Goal: Task Accomplishment & Management: Manage account settings

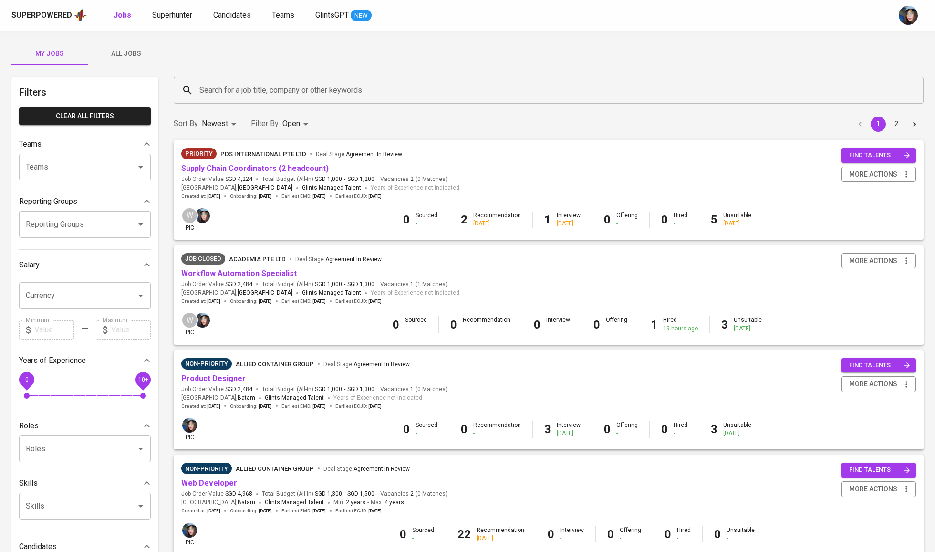
click at [136, 54] on span "All Jobs" at bounding box center [126, 54] width 65 height 12
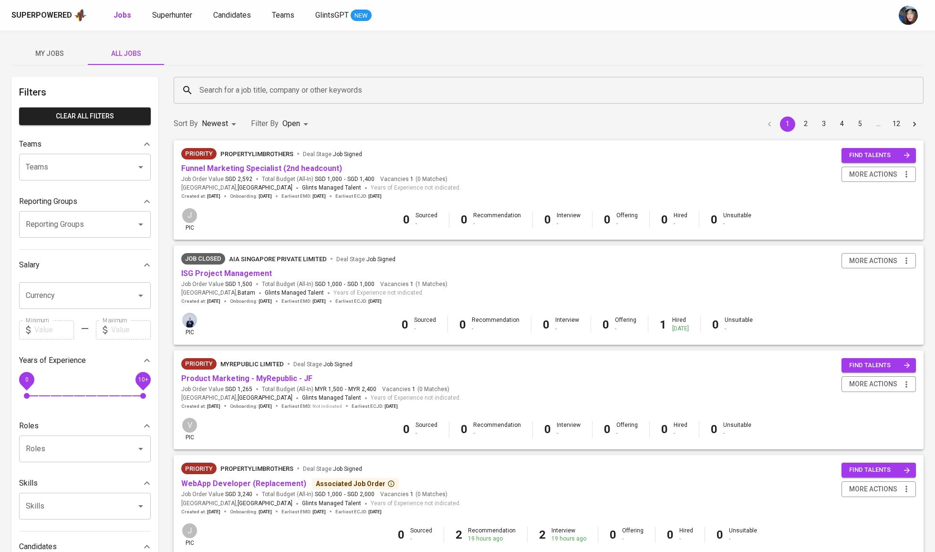
click at [59, 57] on span "My Jobs" at bounding box center [49, 54] width 65 height 12
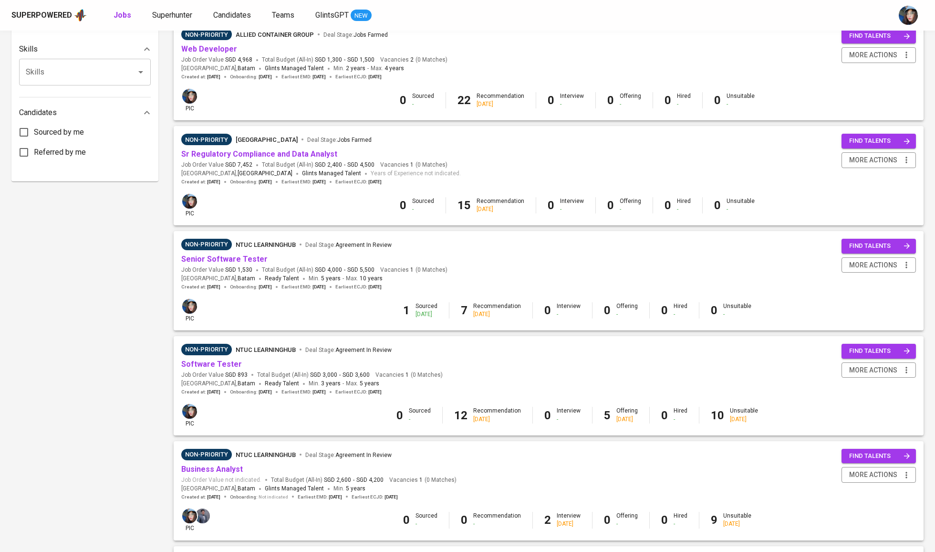
scroll to position [429, 0]
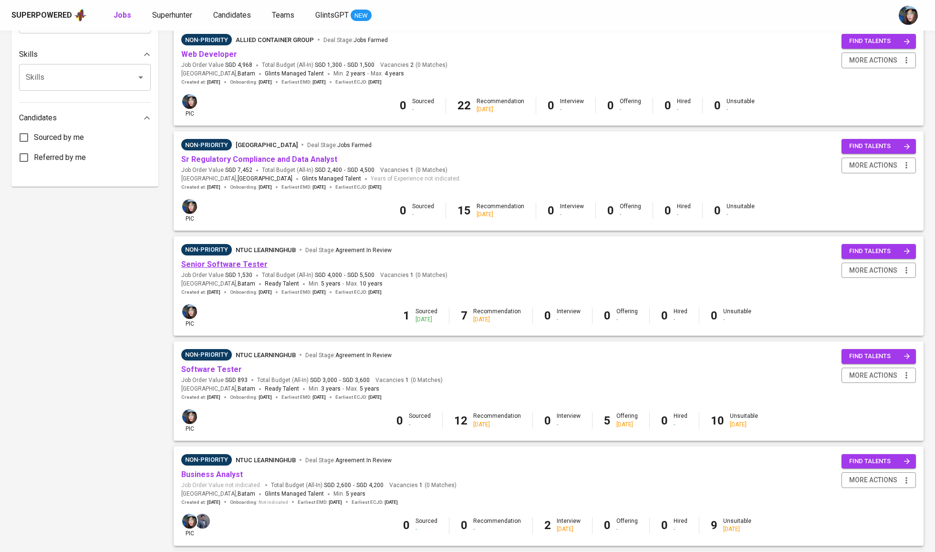
click at [251, 262] on link "Senior Software Tester" at bounding box center [224, 264] width 86 height 9
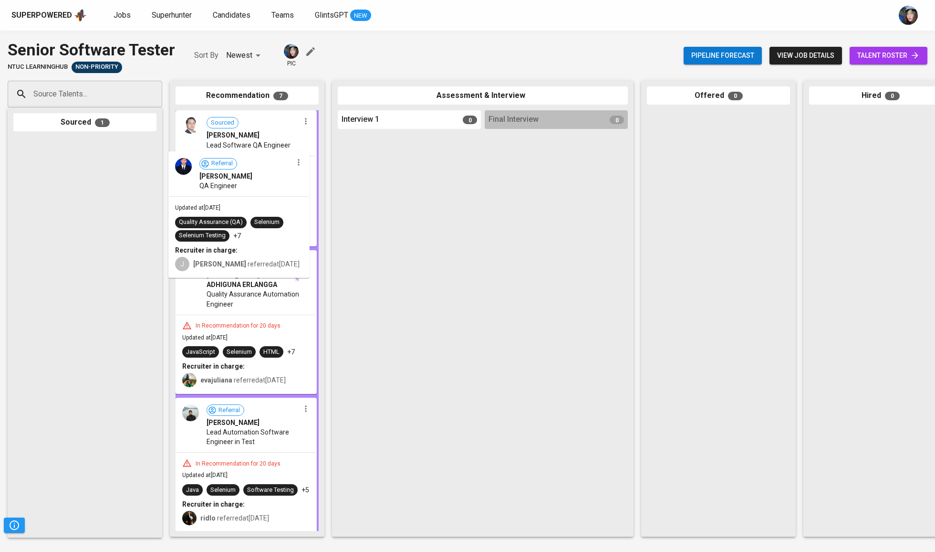
drag, startPoint x: 71, startPoint y: 166, endPoint x: 138, endPoint y: 46, distance: 137.8
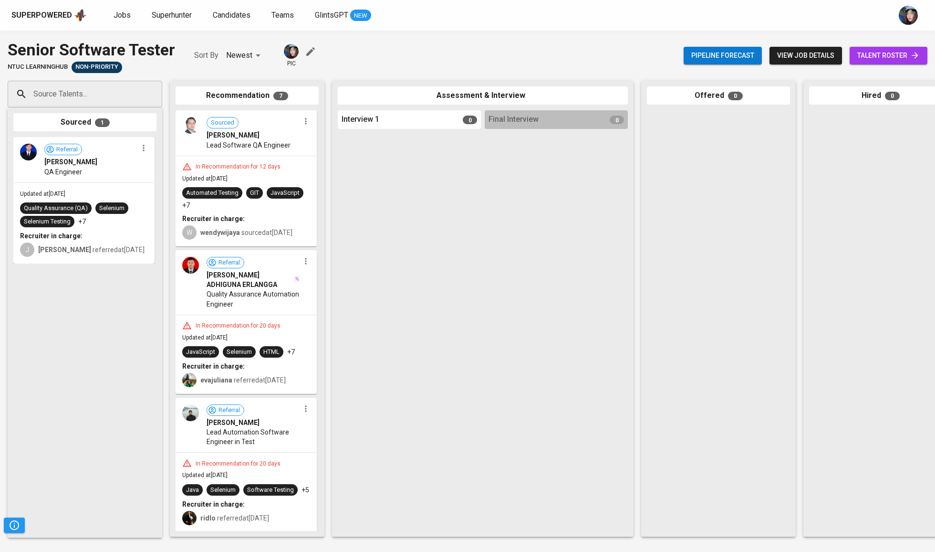
click at [241, 176] on div "In Recommendation for 12 days Updated at Aug 09, 2025 Automated Testing GIT Jav…" at bounding box center [246, 201] width 139 height 90
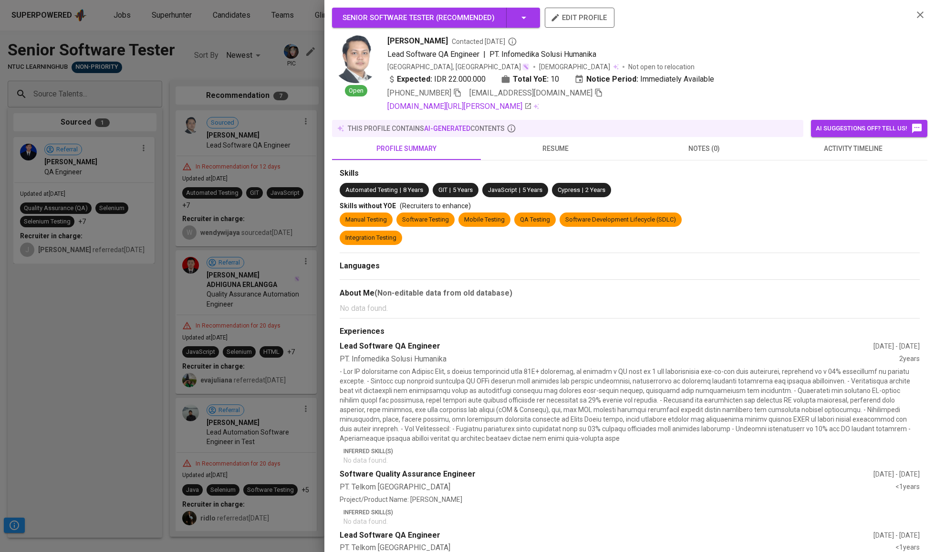
drag, startPoint x: 63, startPoint y: 174, endPoint x: 249, endPoint y: 169, distance: 185.2
click at [249, 169] on div at bounding box center [467, 276] width 935 height 552
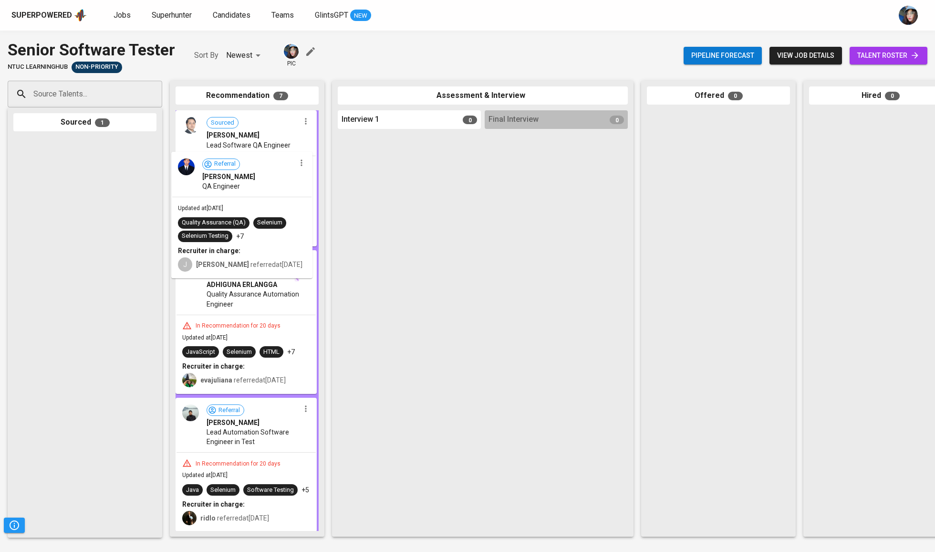
drag, startPoint x: 78, startPoint y: 159, endPoint x: 239, endPoint y: 172, distance: 160.9
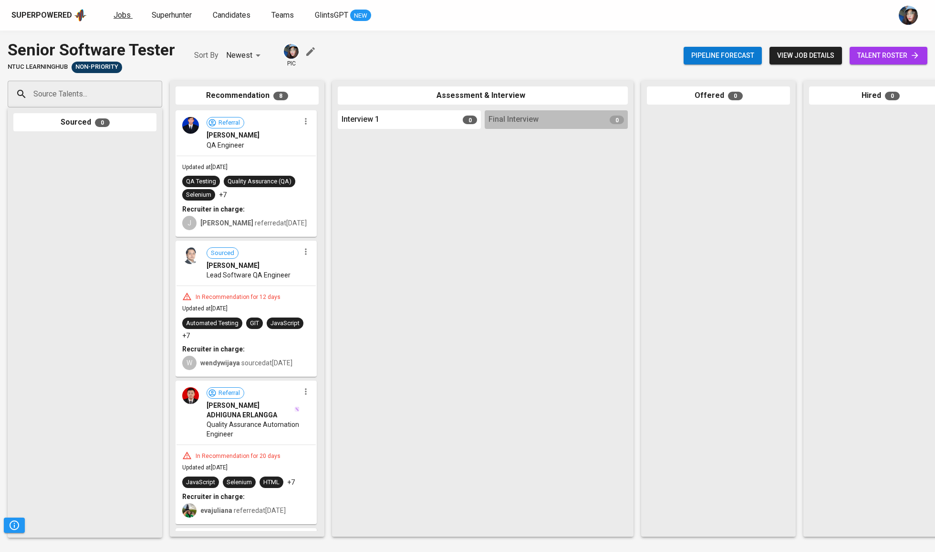
click at [126, 12] on span "Jobs" at bounding box center [122, 14] width 17 height 9
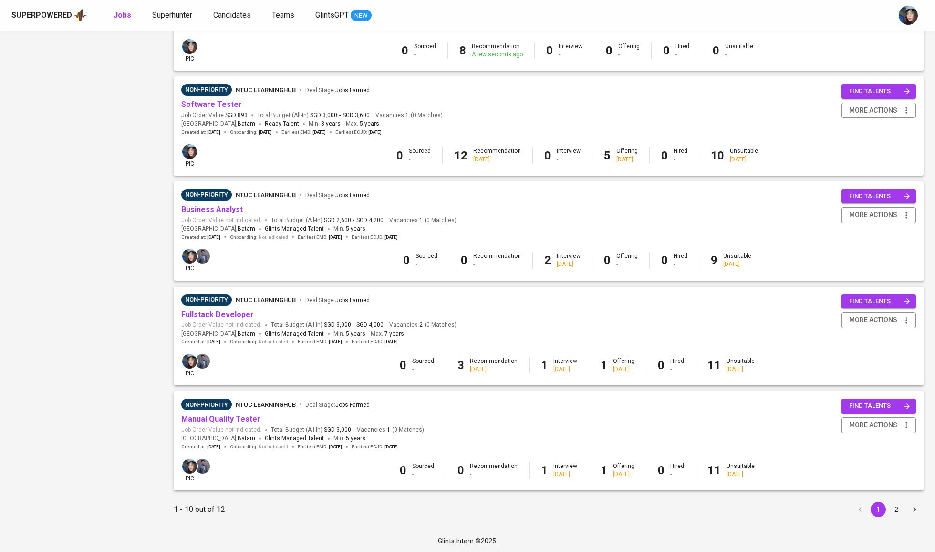
scroll to position [693, 0]
click at [902, 504] on button "2" at bounding box center [896, 509] width 15 height 15
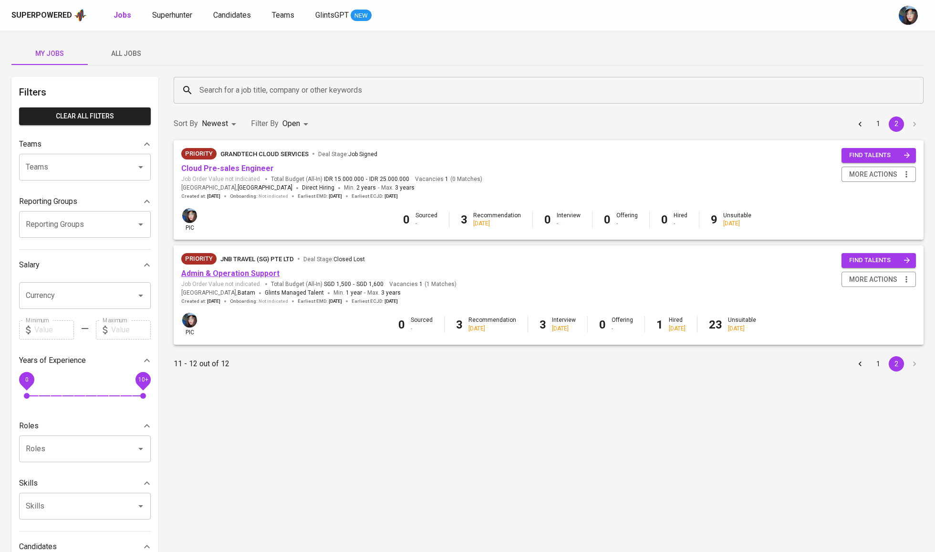
click at [256, 271] on link "Admin & Operation Support" at bounding box center [230, 273] width 98 height 9
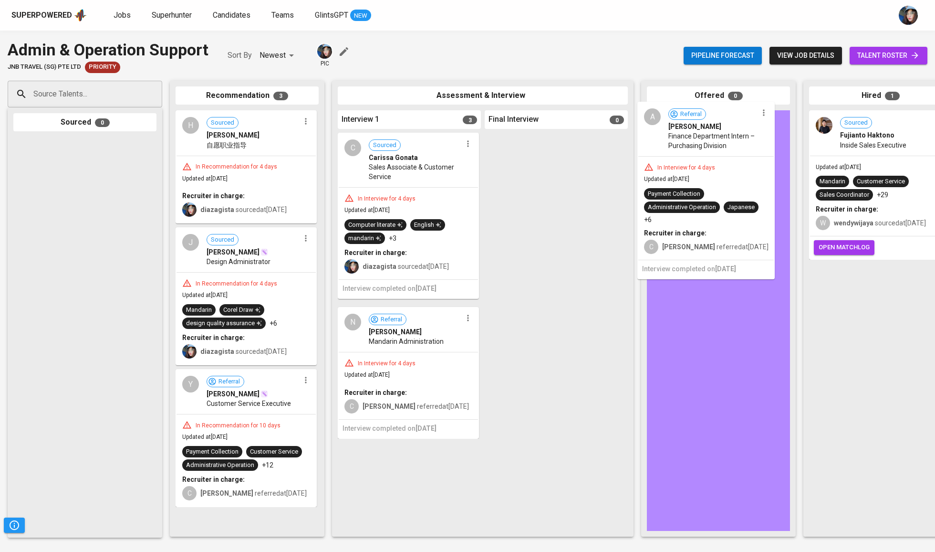
drag, startPoint x: 382, startPoint y: 380, endPoint x: 686, endPoint y: 177, distance: 365.7
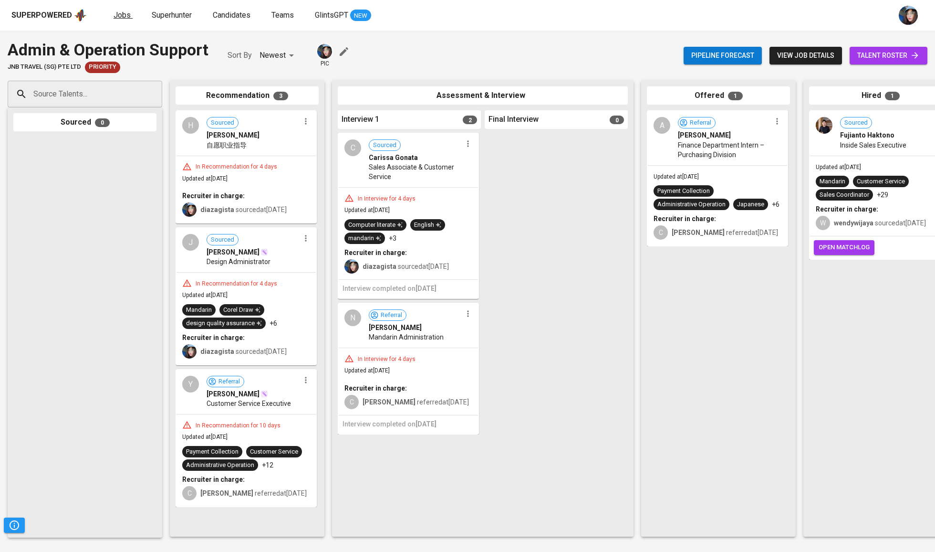
click at [123, 14] on span "Jobs" at bounding box center [122, 14] width 17 height 9
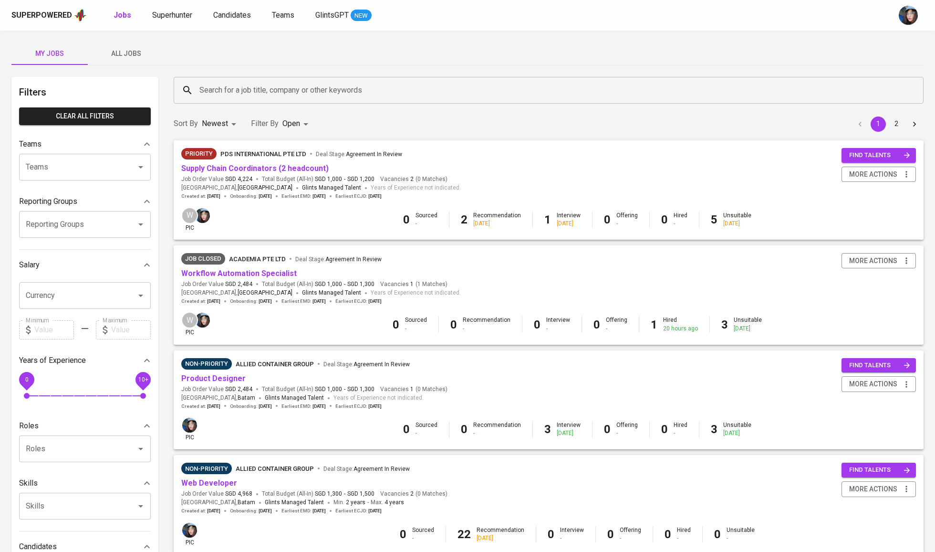
click at [126, 54] on span "All Jobs" at bounding box center [126, 54] width 65 height 12
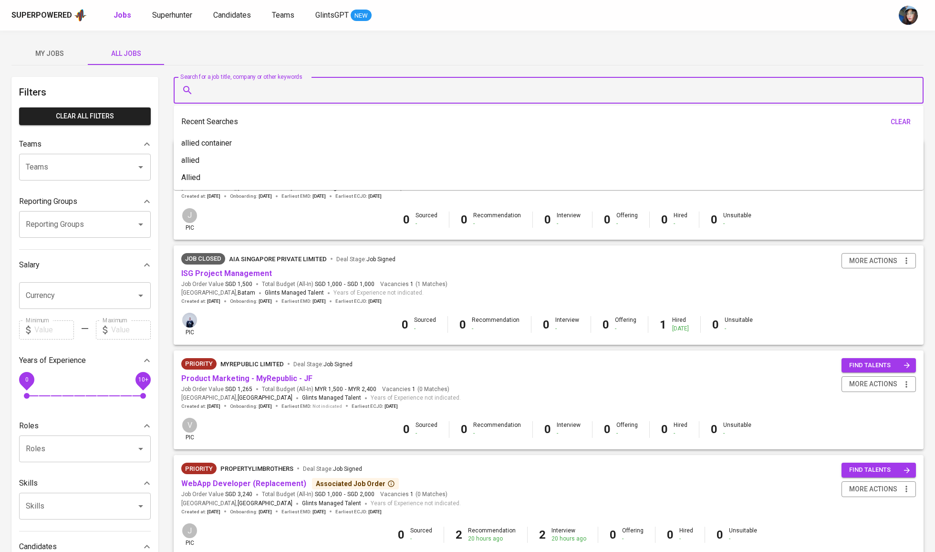
click at [269, 92] on input "Search for a job title, company or other keywords" at bounding box center [551, 90] width 708 height 18
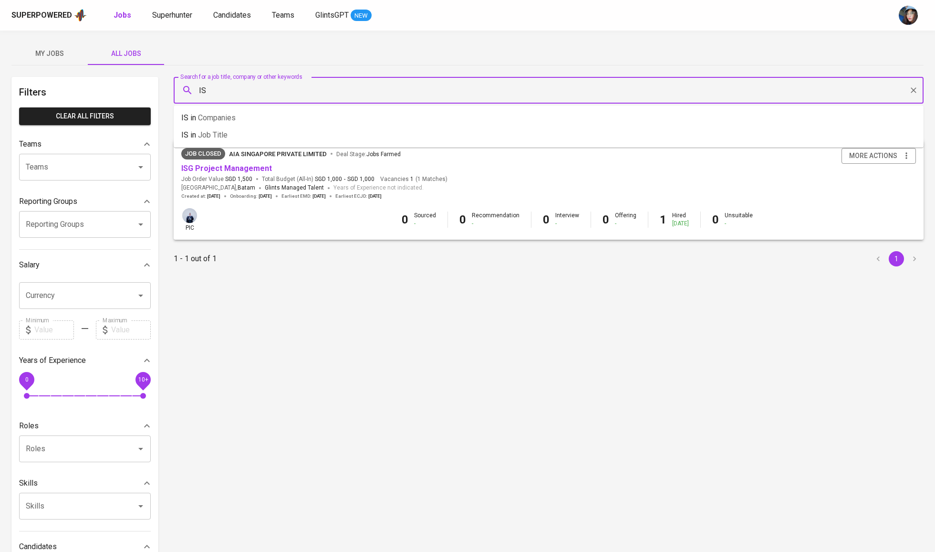
type input "I"
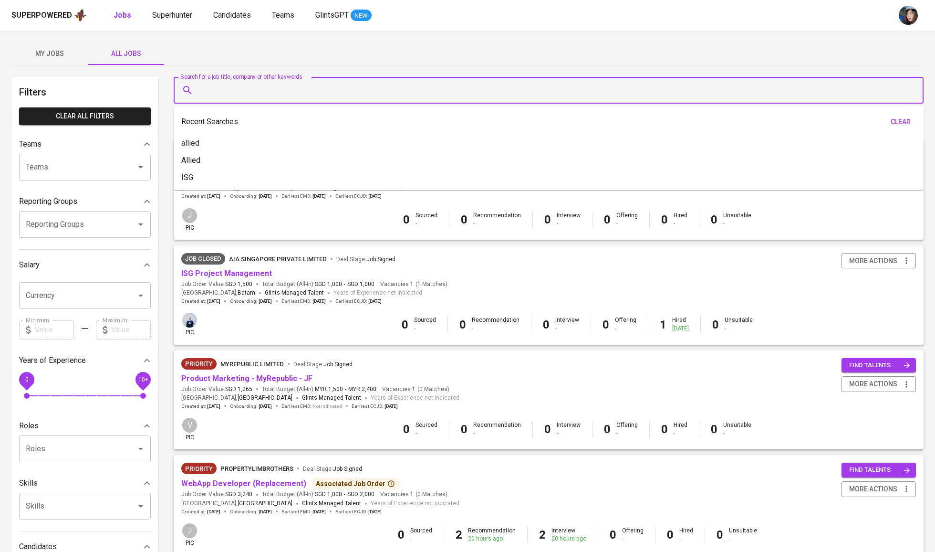
click at [287, 60] on div "My Jobs All Jobs" at bounding box center [467, 53] width 913 height 23
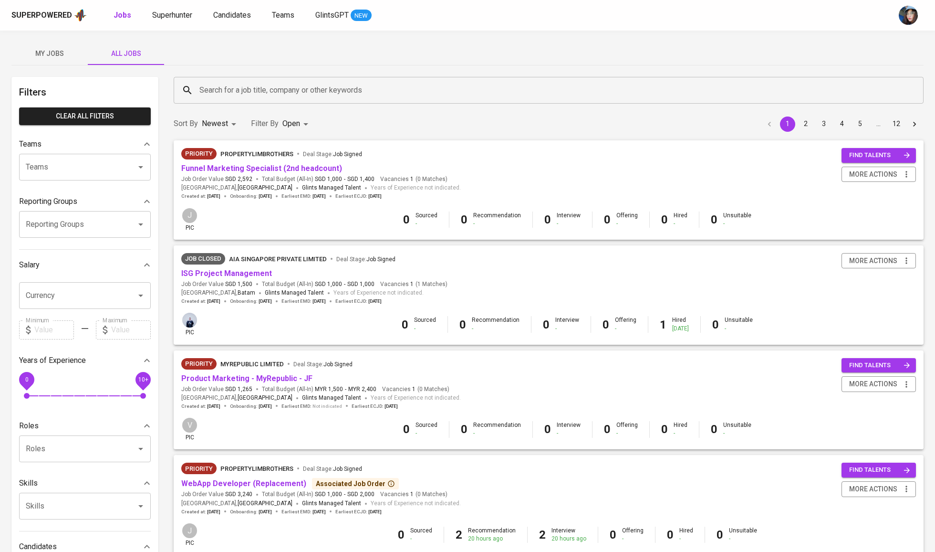
click at [288, 105] on div "Search for a job title, company or other keywords Search for a job title, compa…" at bounding box center [549, 90] width 762 height 38
click at [296, 98] on input "Search for a job title, company or other keywords" at bounding box center [551, 90] width 708 height 18
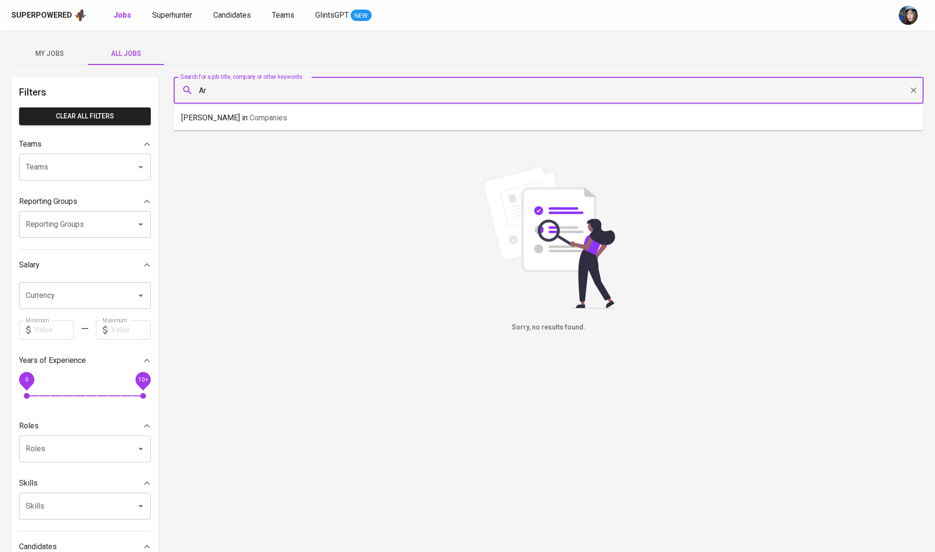
type input "A"
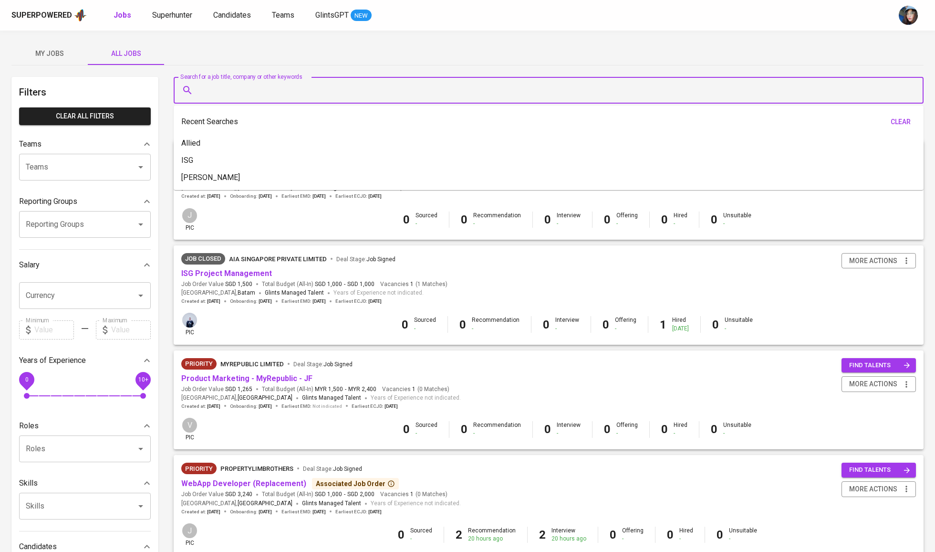
type input "I"
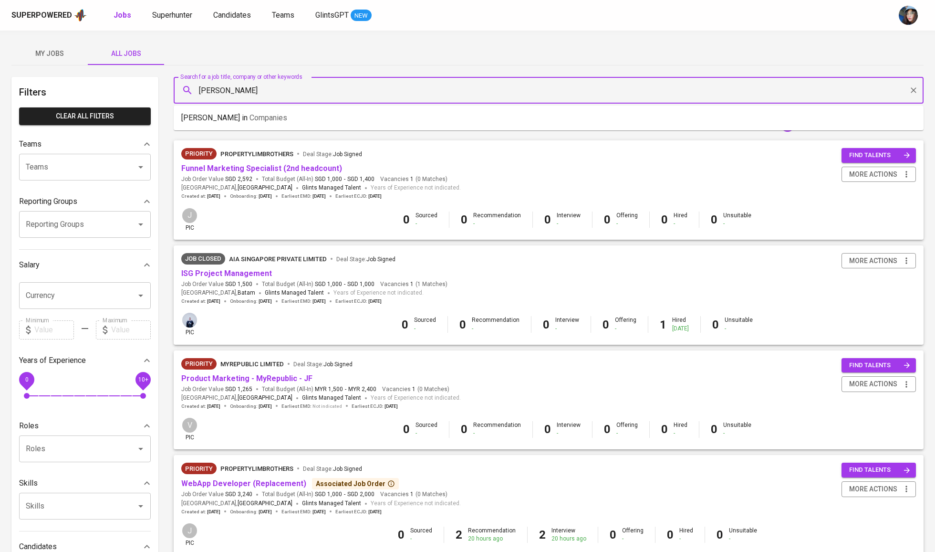
type input "Irfan"
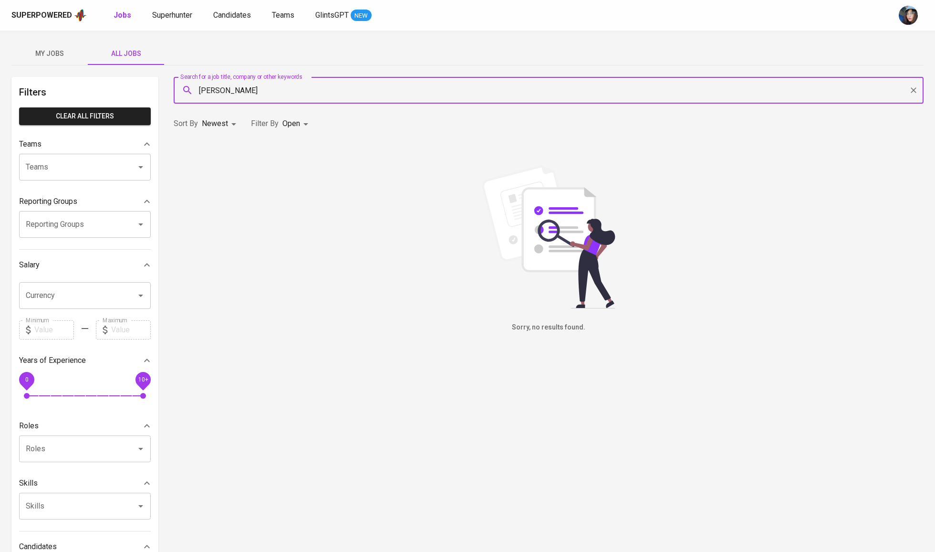
click at [299, 128] on body "Superpowered Jobs Superhunter Candidates Teams GlintsGPT NEW My Jobs All Jobs F…" at bounding box center [467, 325] width 935 height 651
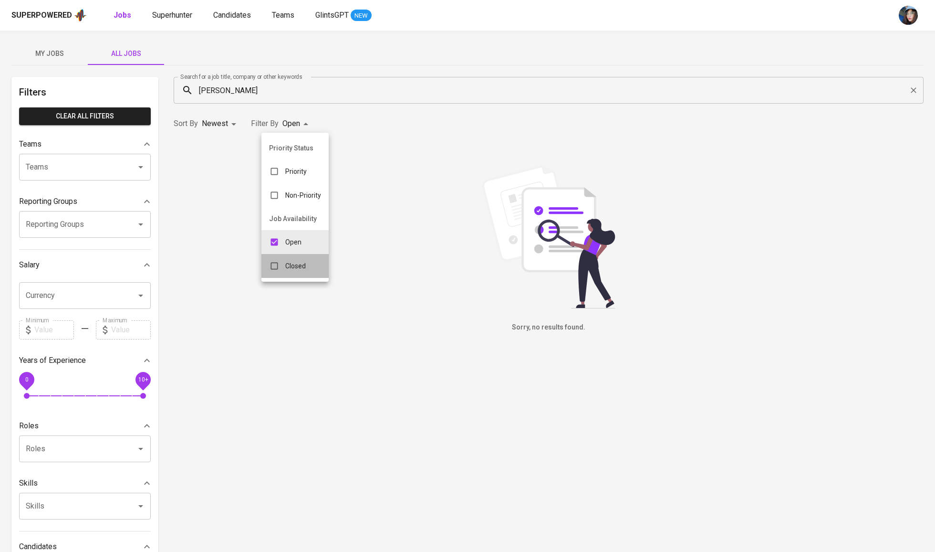
click at [304, 271] on p "Closed" at bounding box center [295, 266] width 21 height 10
type input "OPEN,CLOSE"
checkbox input "true"
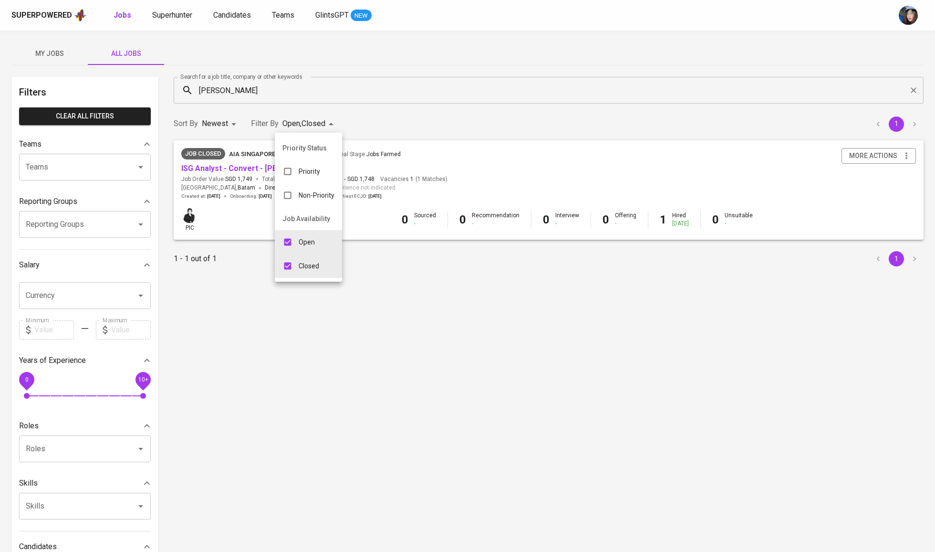
click at [352, 377] on div at bounding box center [467, 276] width 935 height 552
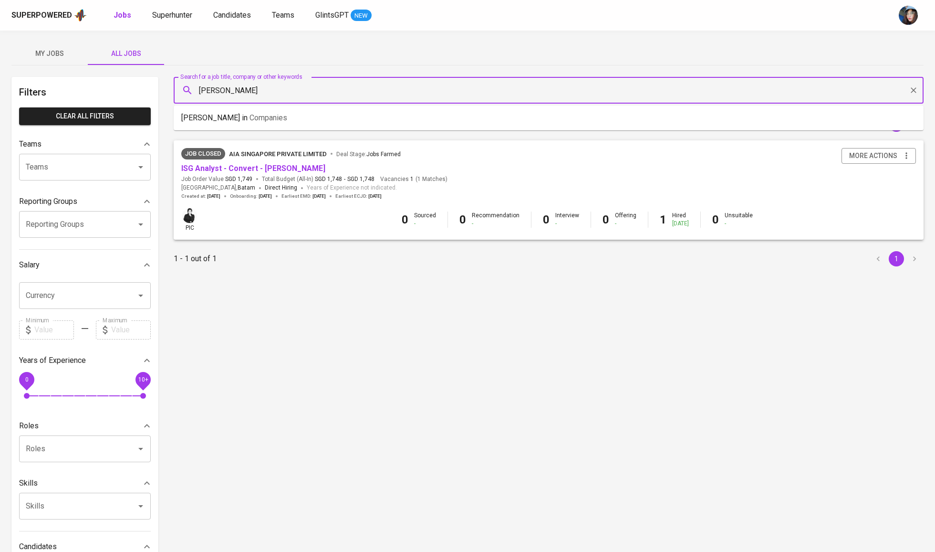
click at [221, 93] on input "Irfan" at bounding box center [551, 90] width 708 height 18
click at [55, 65] on div "My Jobs All Jobs Filters Clear All filters Teams Teams Teams Reporting Groups R…" at bounding box center [467, 329] width 935 height 596
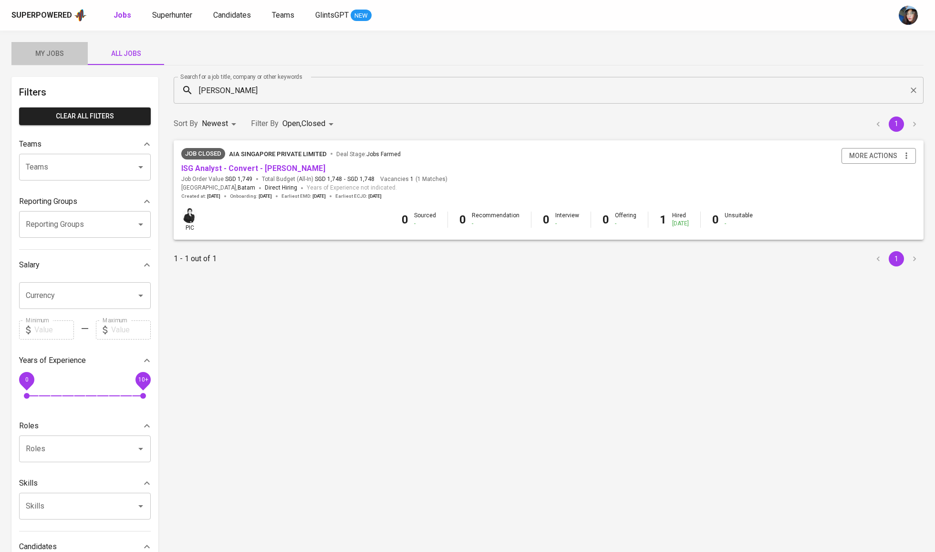
click at [54, 46] on button "My Jobs" at bounding box center [49, 53] width 76 height 23
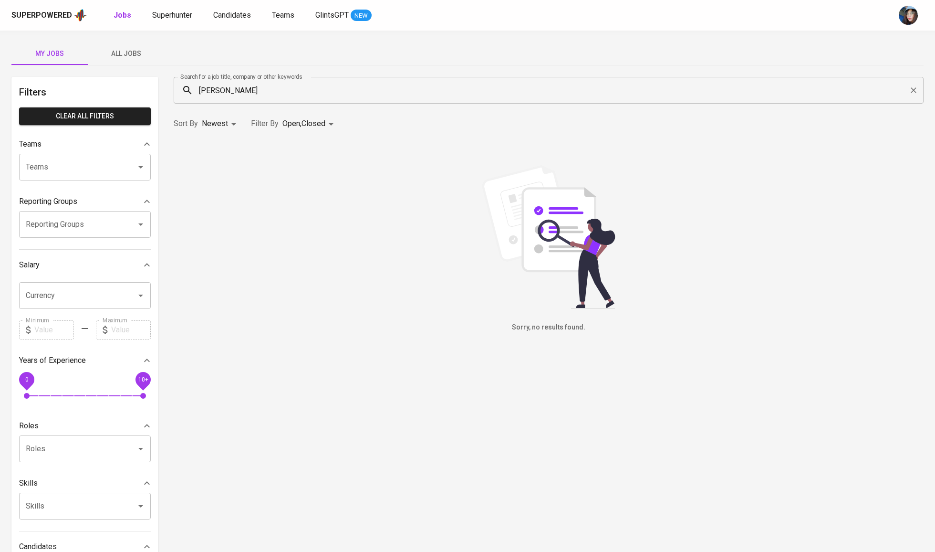
click at [237, 90] on input "Irfan" at bounding box center [551, 90] width 708 height 18
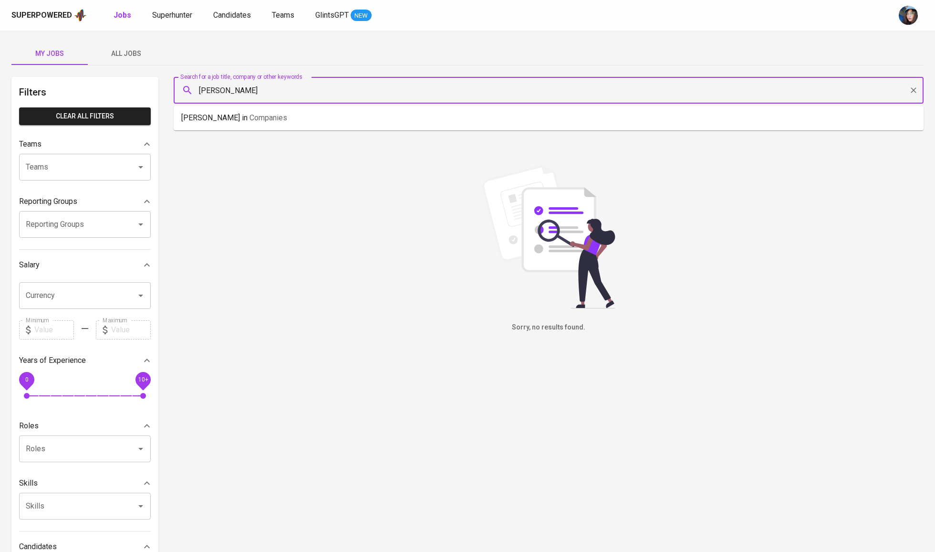
type input "Irfa"
type input "S"
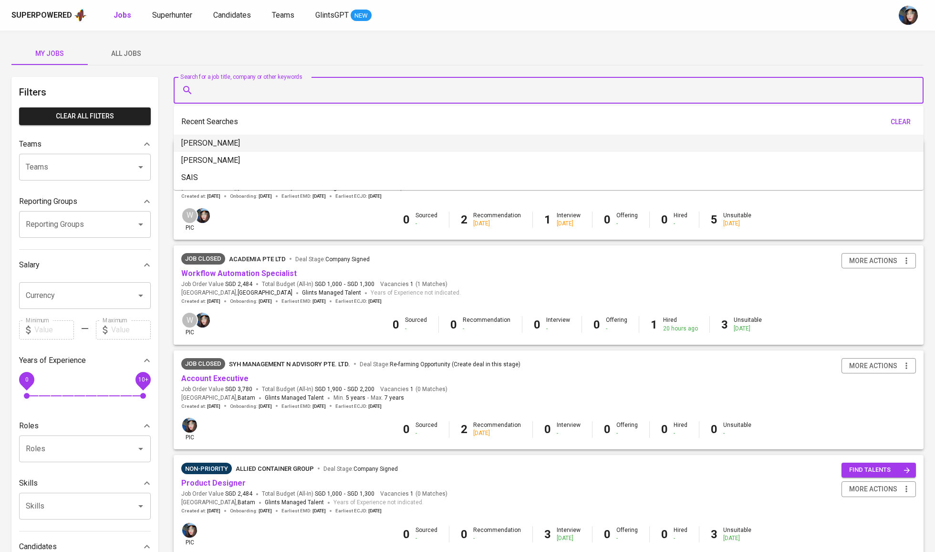
click at [287, 63] on div "My Jobs All Jobs" at bounding box center [467, 53] width 913 height 23
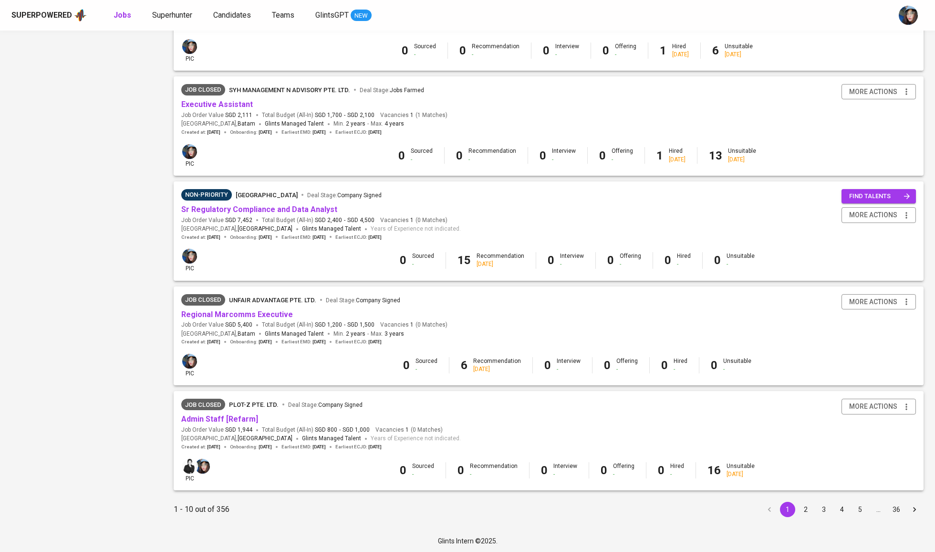
scroll to position [693, 0]
click at [301, 202] on div "Non-Priority Stamford American International School Deal Stage : Company Signed" at bounding box center [321, 196] width 280 height 15
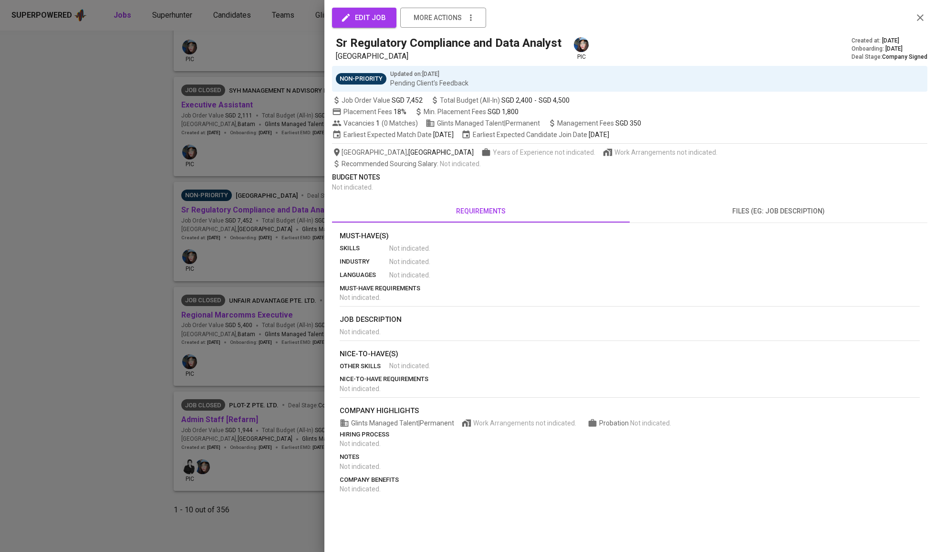
click at [304, 208] on div at bounding box center [467, 276] width 935 height 552
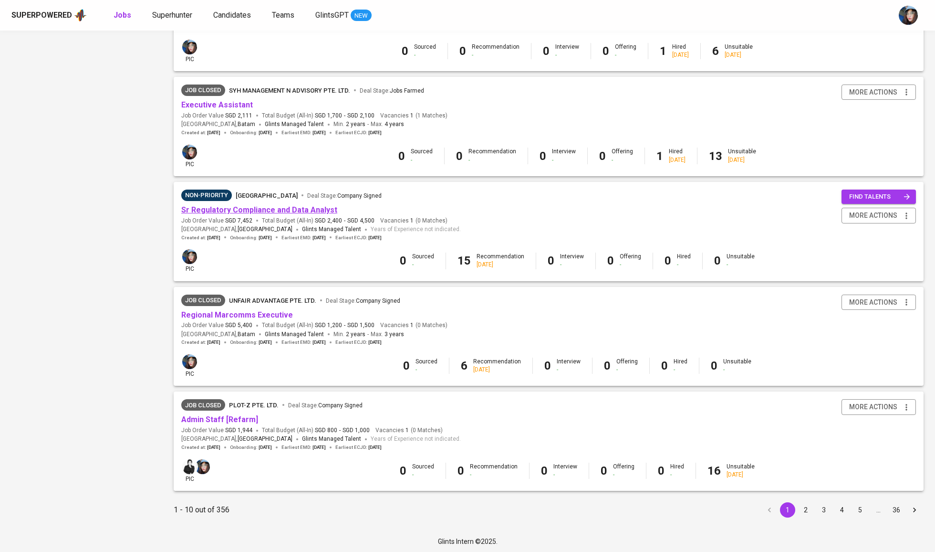
click at [283, 207] on link "Sr Regulatory Compliance and Data Analyst" at bounding box center [259, 209] width 156 height 9
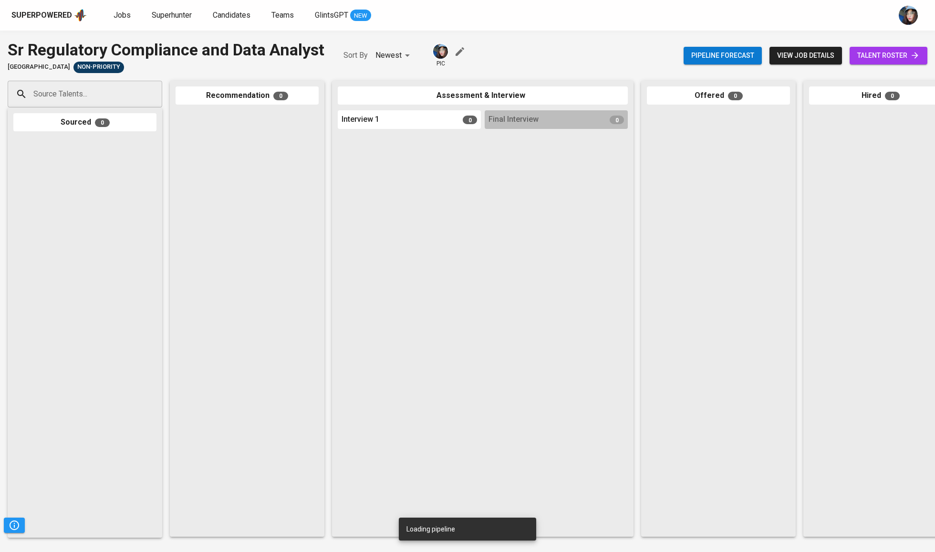
click at [886, 53] on span "talent roster" at bounding box center [889, 56] width 63 height 12
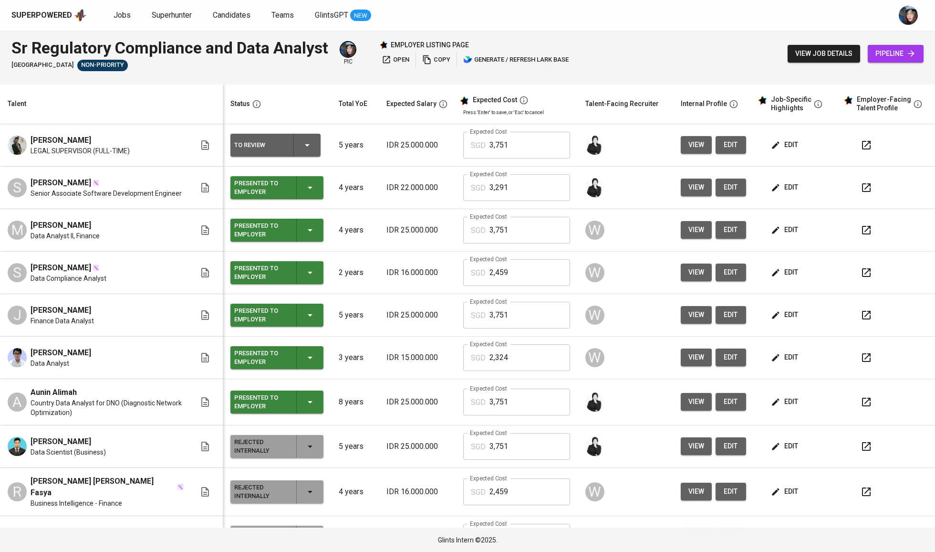
click at [907, 49] on icon at bounding box center [912, 54] width 10 height 10
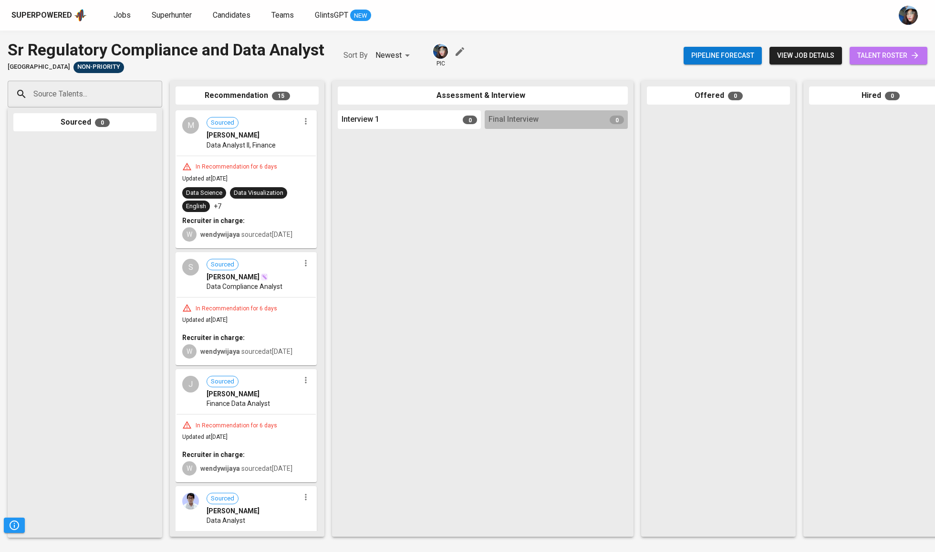
click at [892, 62] on link "talent roster" at bounding box center [889, 56] width 78 height 18
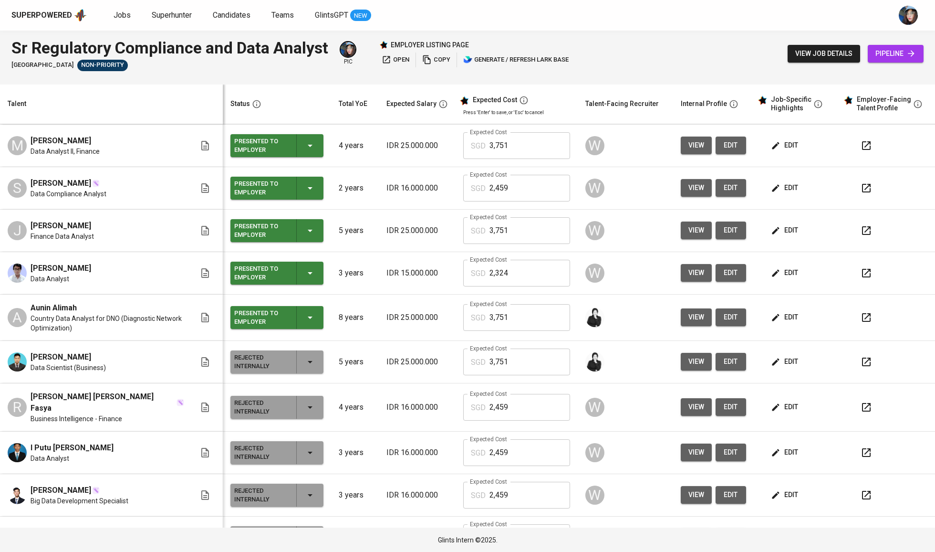
scroll to position [85, 0]
click at [777, 322] on span "edit" at bounding box center [785, 317] width 25 height 12
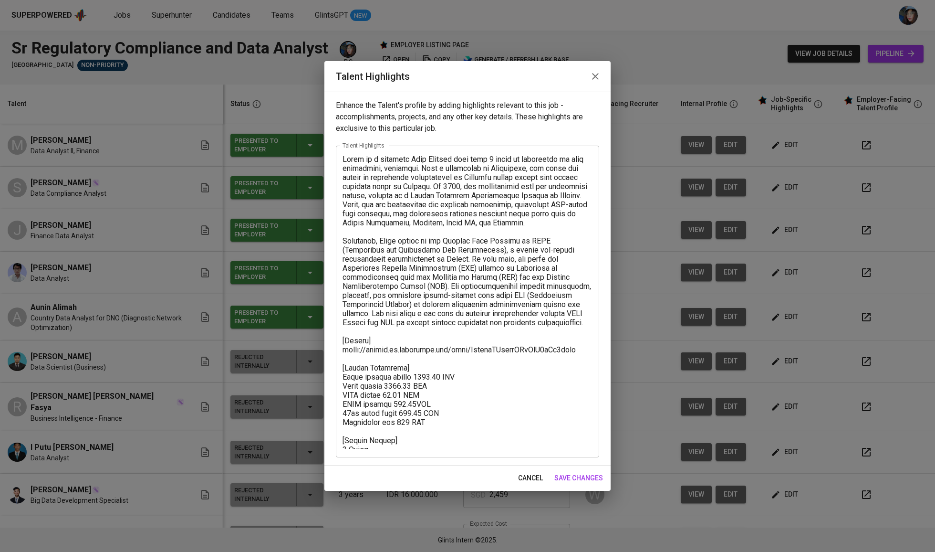
click at [397, 347] on textarea at bounding box center [468, 302] width 250 height 294
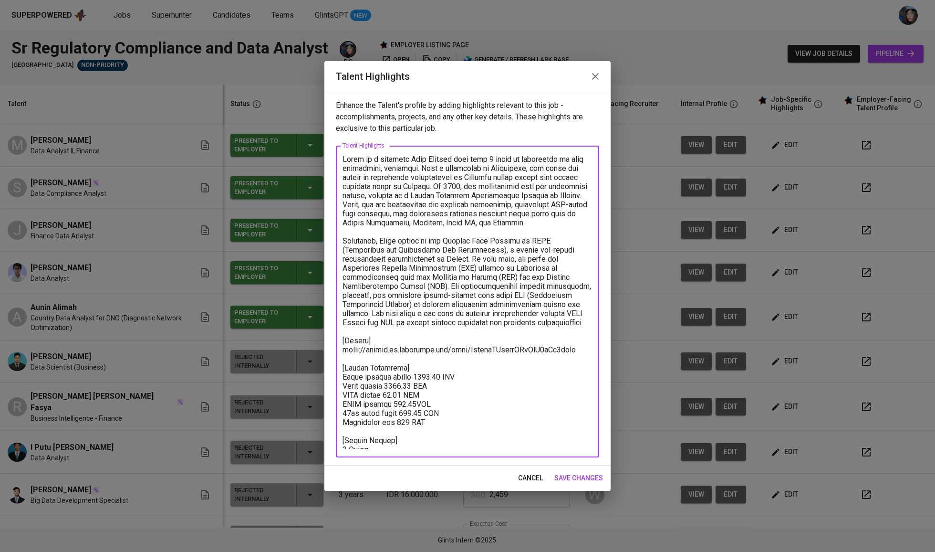
click at [397, 347] on textarea at bounding box center [468, 302] width 250 height 294
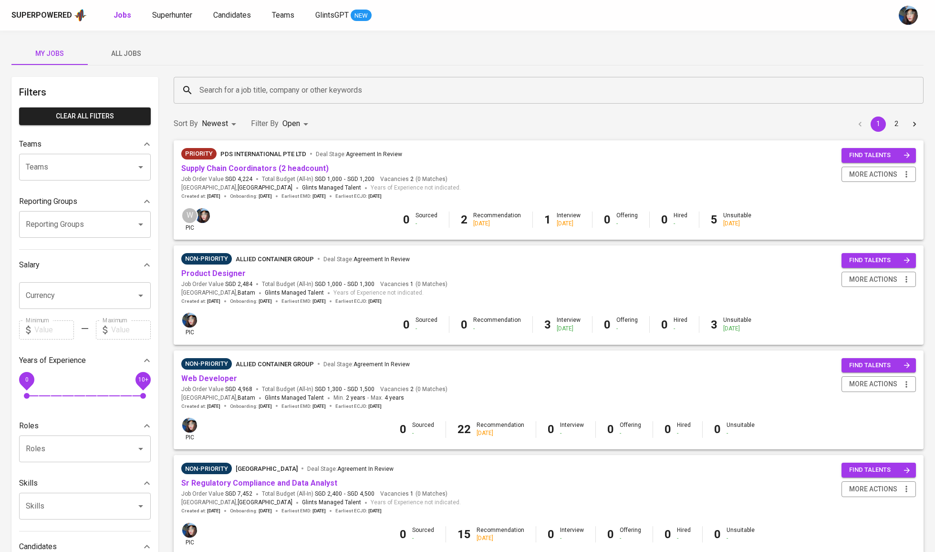
click at [123, 60] on button "All Jobs" at bounding box center [126, 53] width 76 height 23
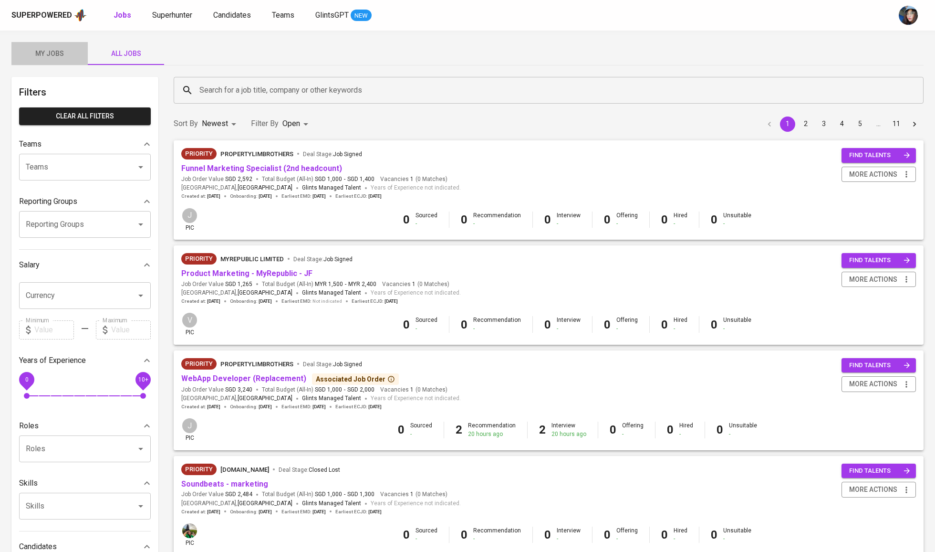
click at [60, 51] on span "My Jobs" at bounding box center [49, 54] width 65 height 12
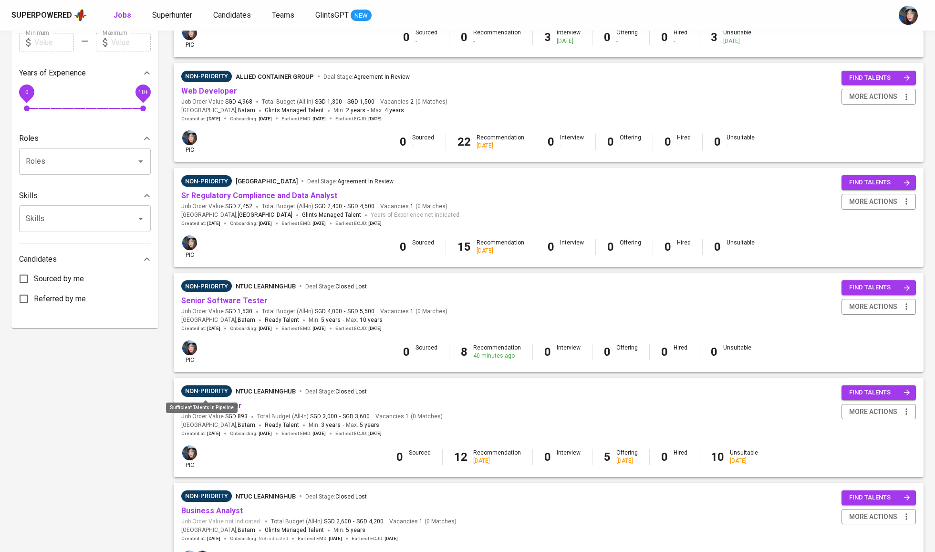
scroll to position [283, 0]
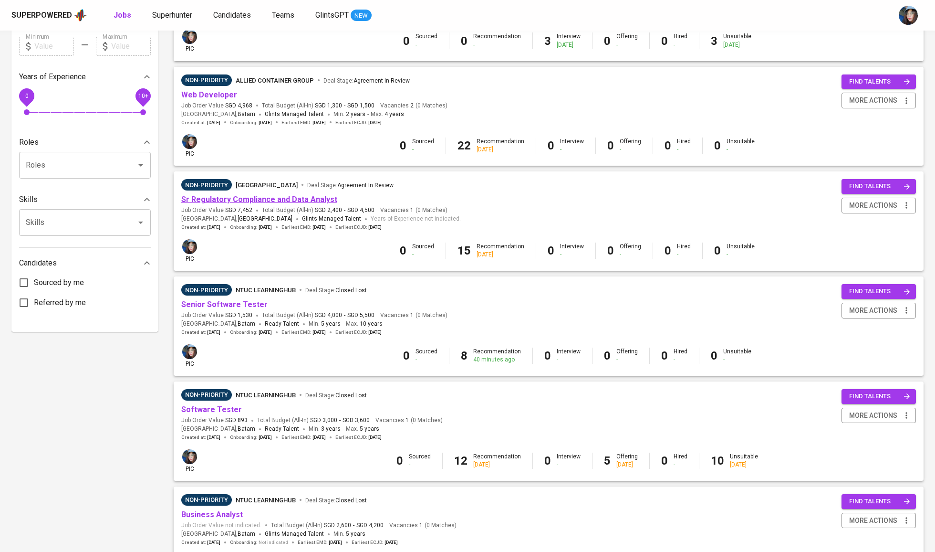
click at [245, 202] on link "Sr Regulatory Compliance and Data Analyst" at bounding box center [259, 199] width 156 height 9
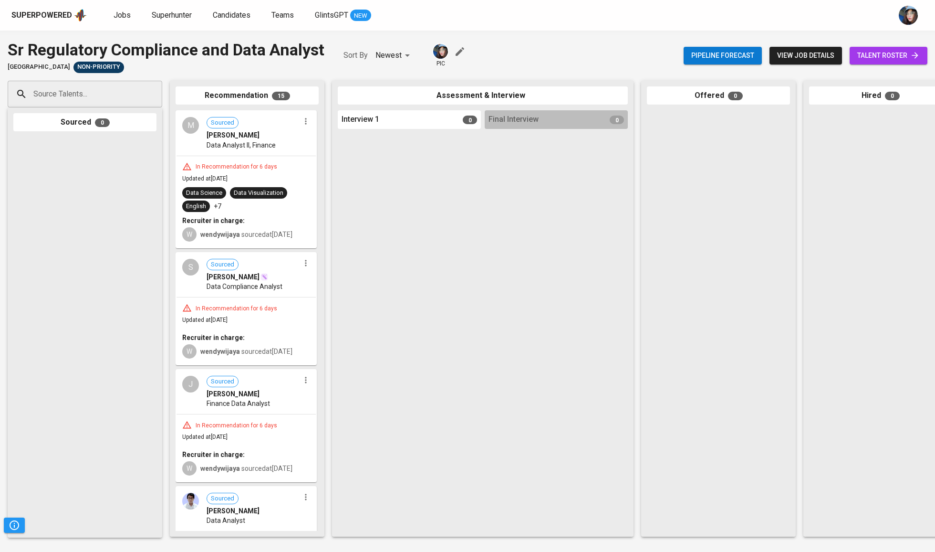
click at [896, 52] on span "talent roster" at bounding box center [889, 56] width 63 height 12
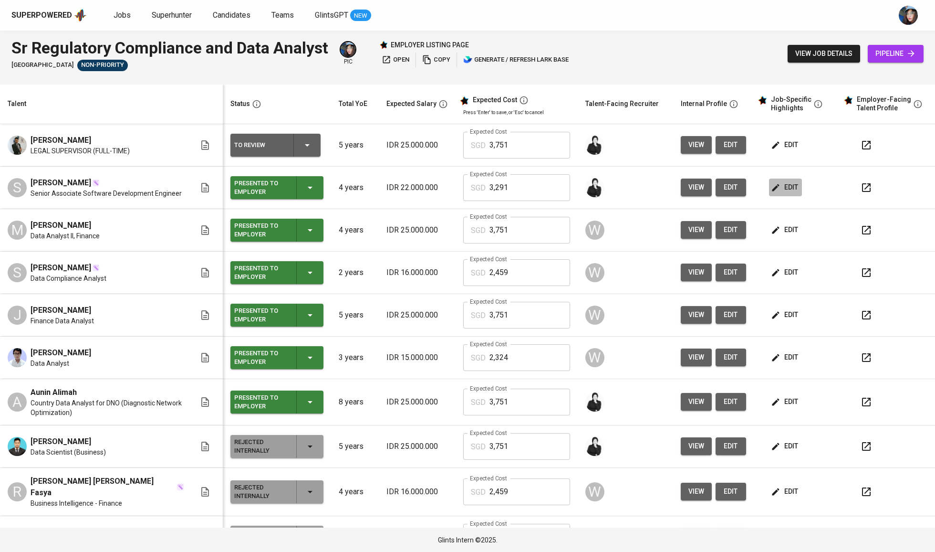
click at [783, 191] on span "edit" at bounding box center [785, 187] width 25 height 12
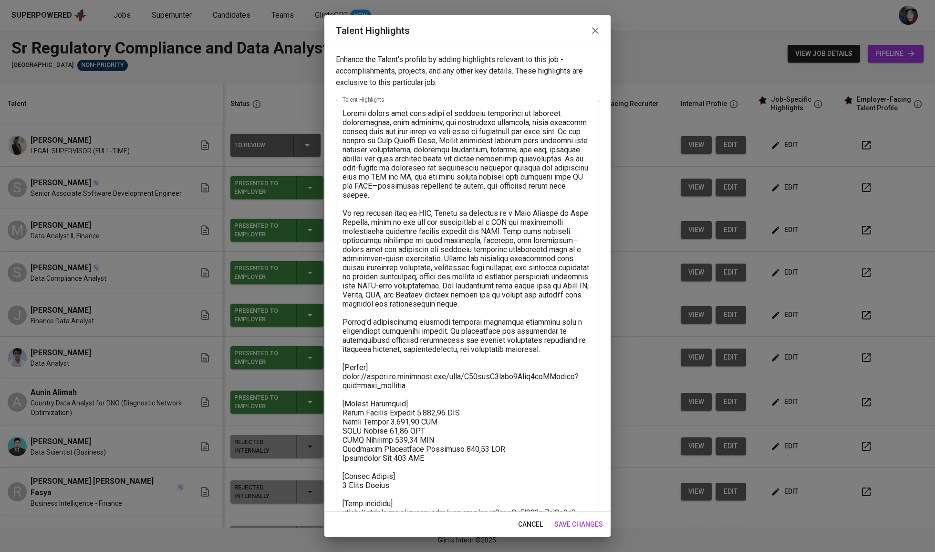
click at [388, 374] on textarea at bounding box center [468, 313] width 250 height 409
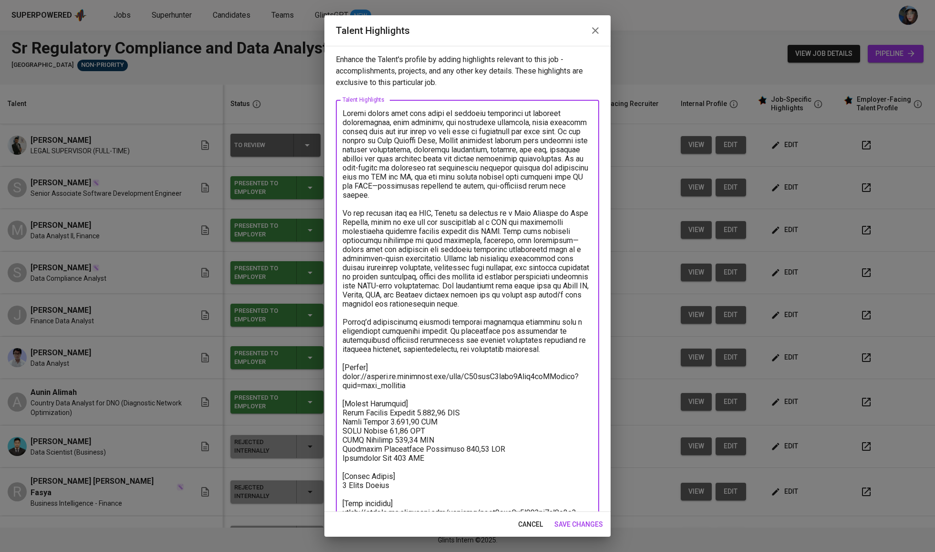
click at [388, 374] on textarea at bounding box center [468, 313] width 250 height 409
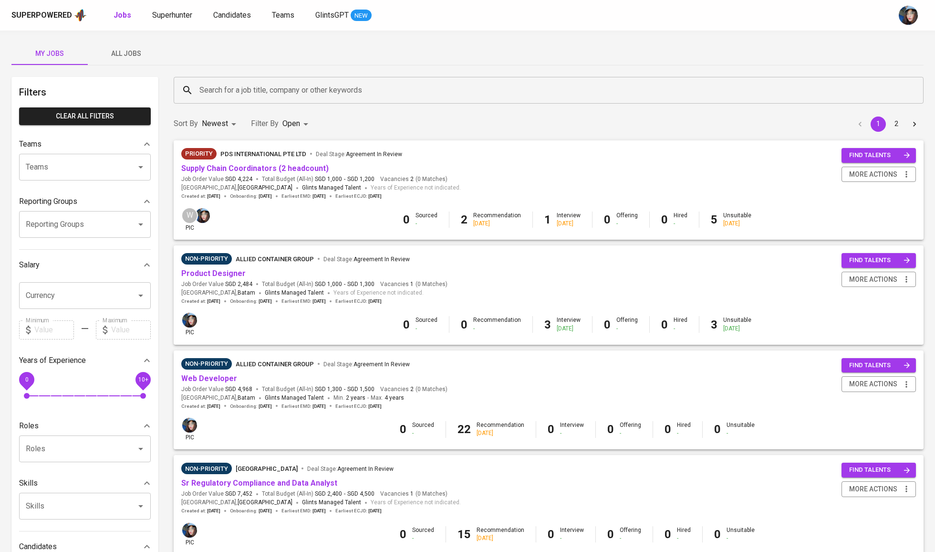
click at [113, 47] on button "All Jobs" at bounding box center [126, 53] width 76 height 23
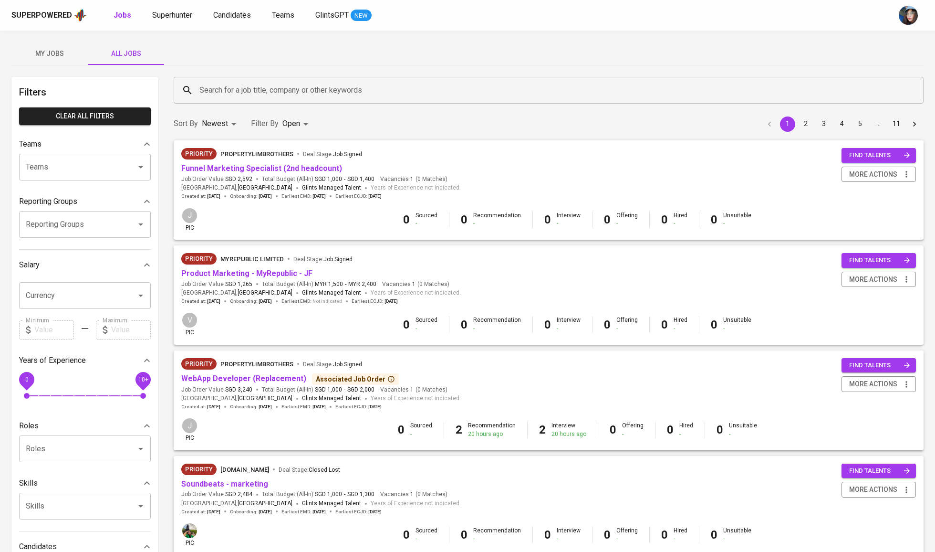
click at [222, 90] on input "Search for a job title, company or other keywords" at bounding box center [551, 90] width 708 height 18
click at [71, 52] on span "My Jobs" at bounding box center [49, 54] width 65 height 12
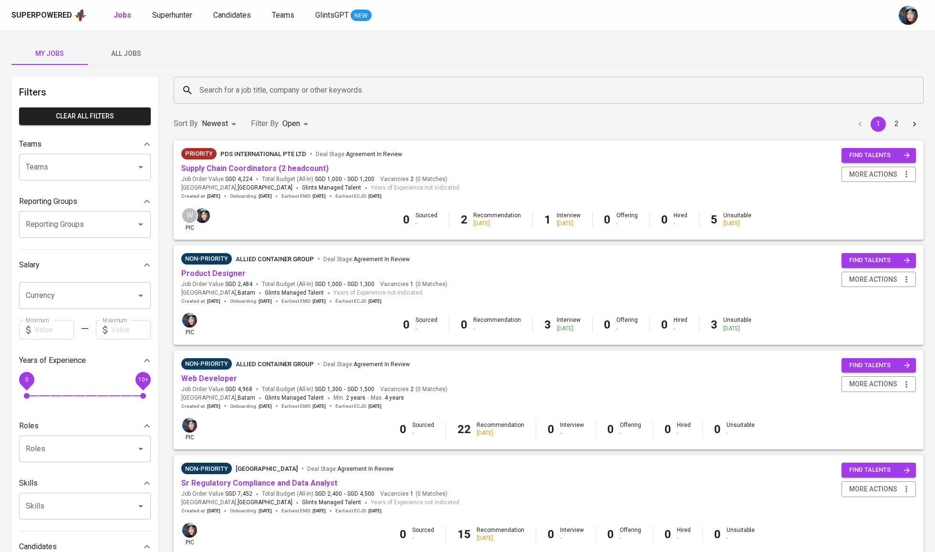
click at [283, 85] on input "Search for a job title, company or other keywords" at bounding box center [551, 90] width 708 height 18
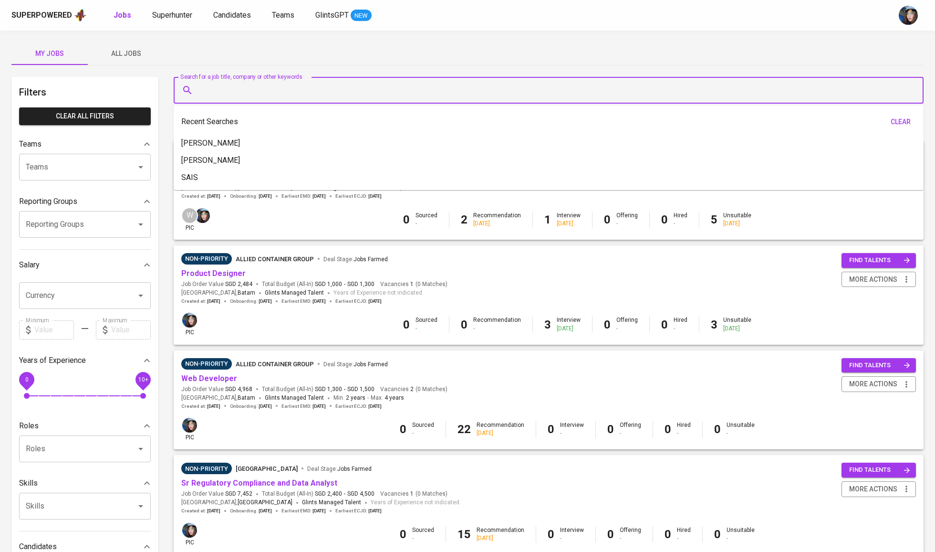
click at [302, 92] on input "Search for a job title, company or other keywords" at bounding box center [551, 90] width 708 height 18
